Goal: Information Seeking & Learning: Learn about a topic

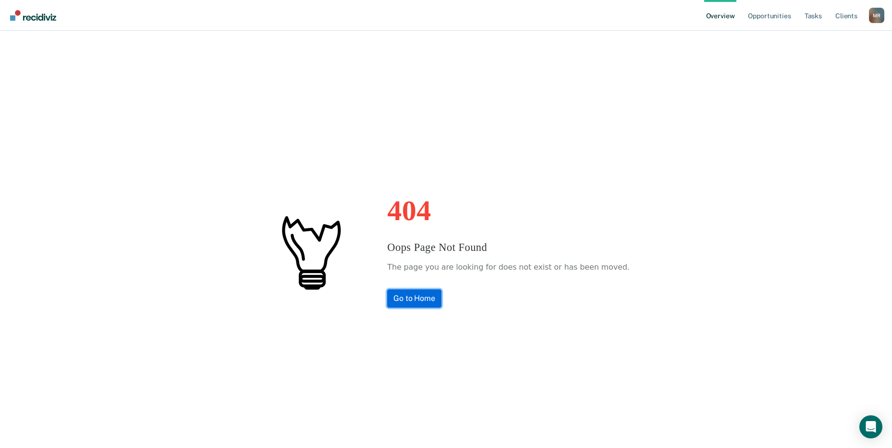
click at [427, 298] on link "Go to Home" at bounding box center [414, 298] width 54 height 18
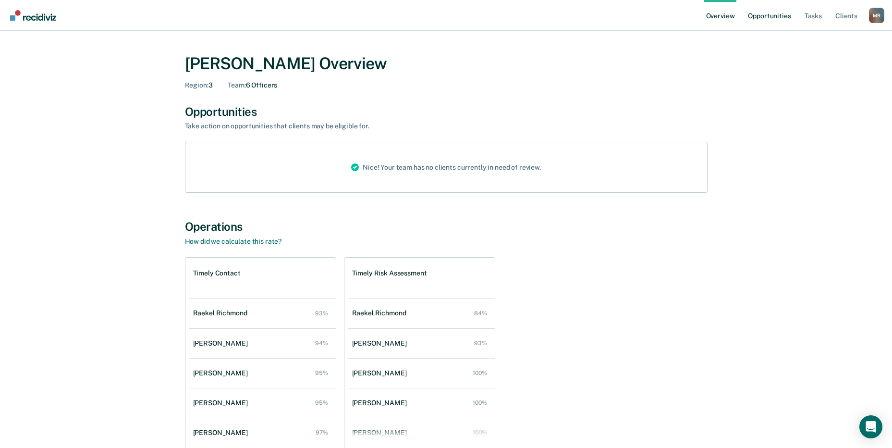
click at [771, 17] on link "Opportunities" at bounding box center [769, 15] width 47 height 31
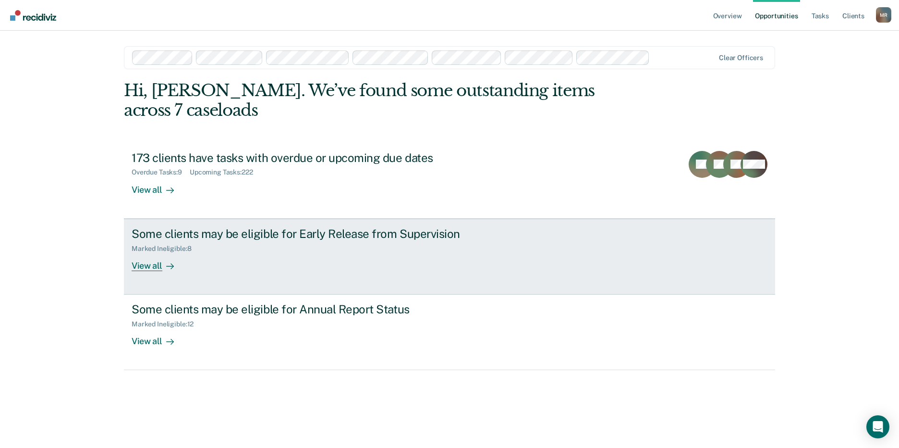
click at [148, 268] on div "View all" at bounding box center [159, 261] width 54 height 19
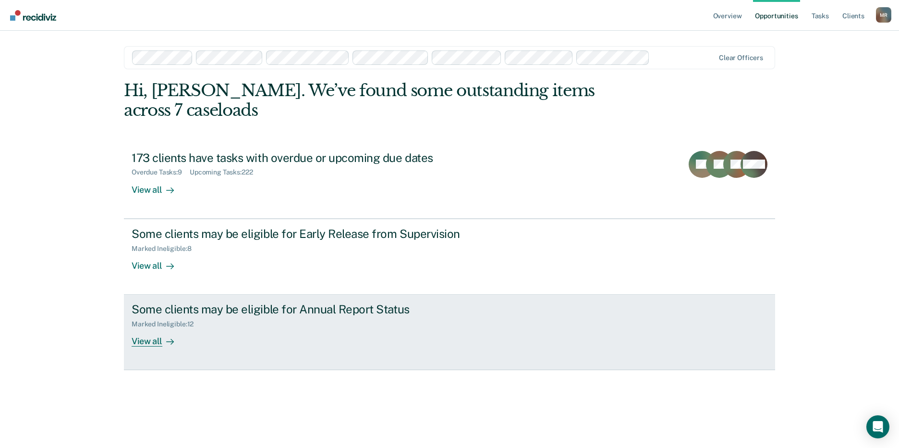
click at [154, 340] on div "View all" at bounding box center [159, 337] width 54 height 19
